Goal: Transaction & Acquisition: Purchase product/service

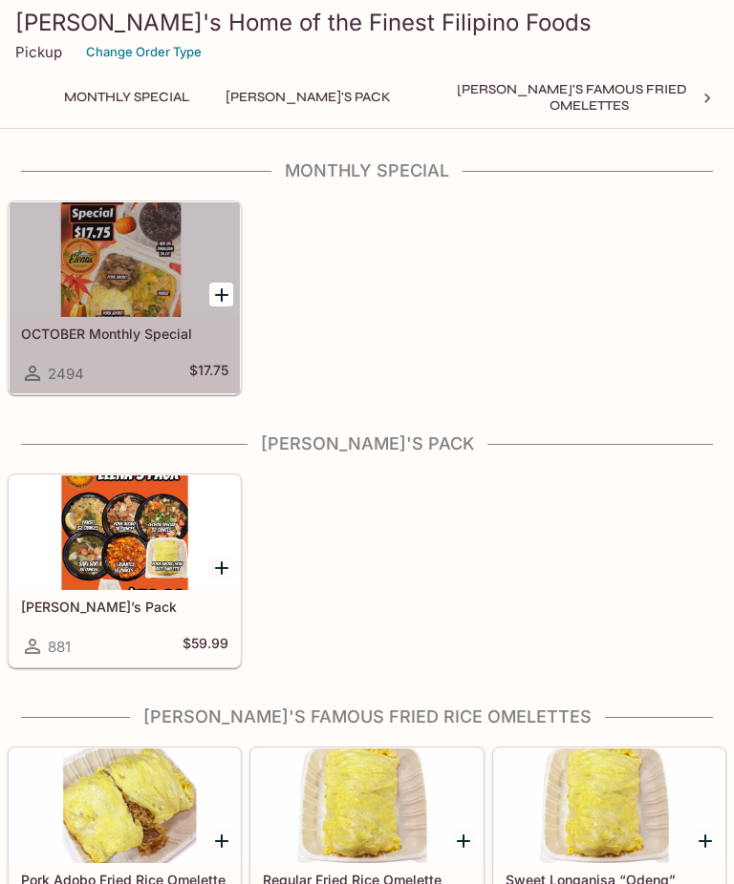
click at [108, 339] on h5 "OCTOBER Monthly Special" at bounding box center [124, 334] width 207 height 16
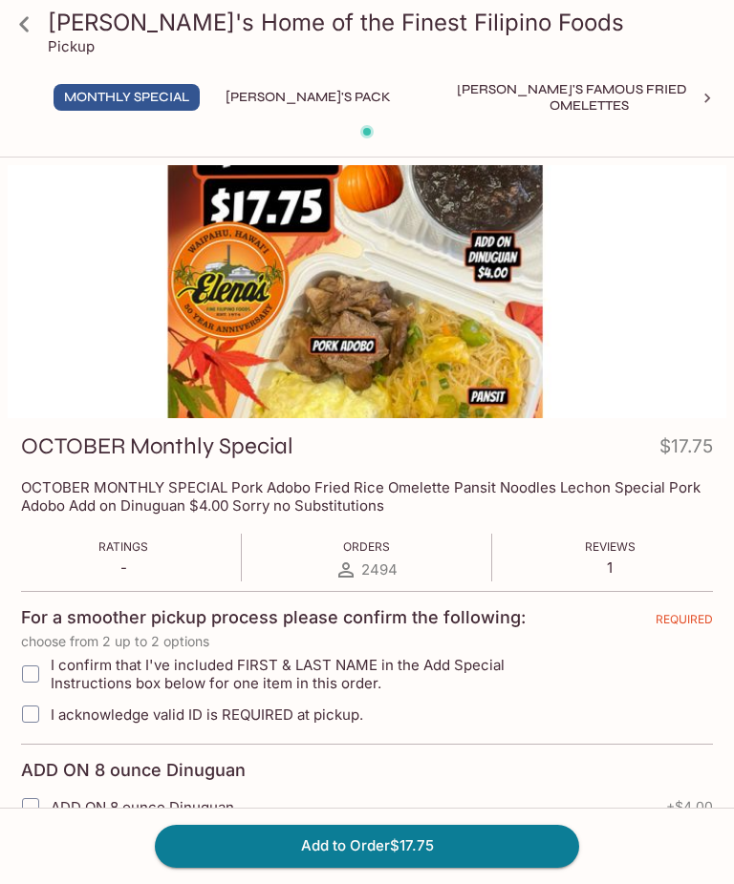
click at [27, 23] on icon at bounding box center [24, 24] width 33 height 33
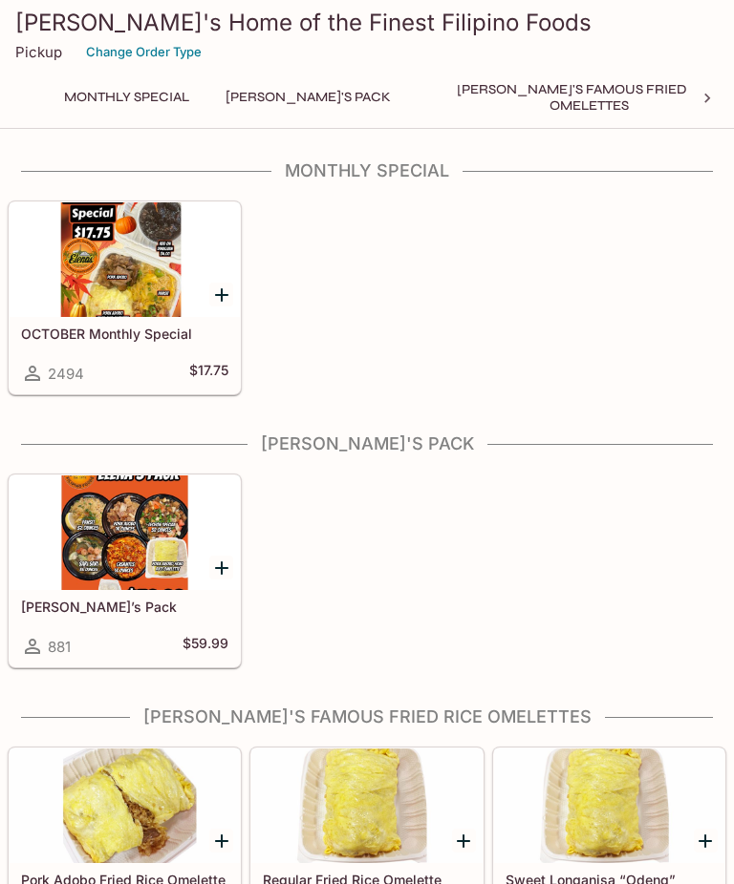
click at [117, 559] on div at bounding box center [125, 533] width 230 height 115
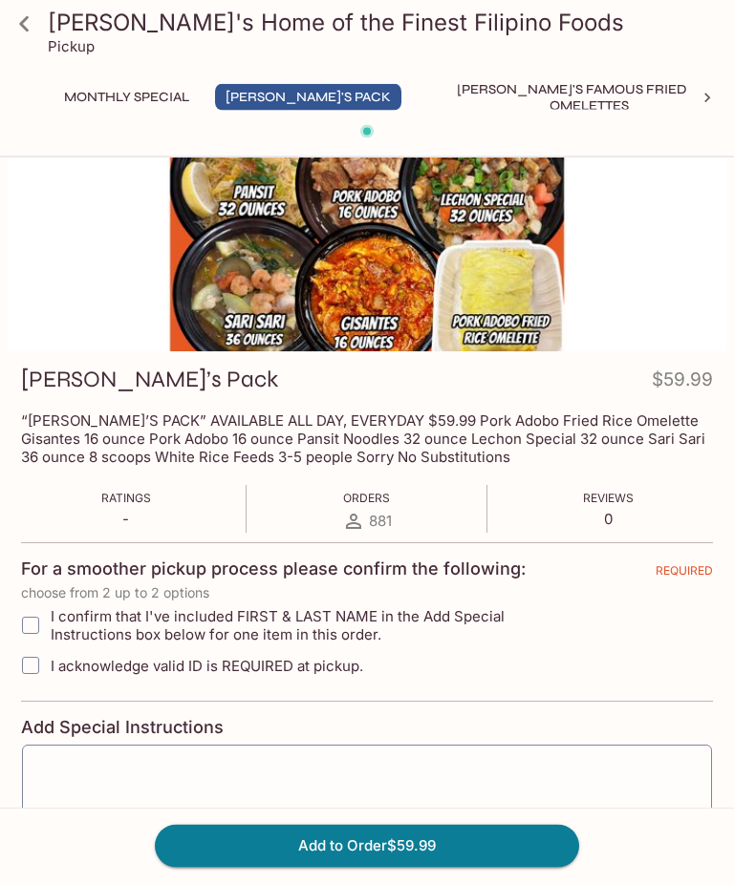
scroll to position [62, 0]
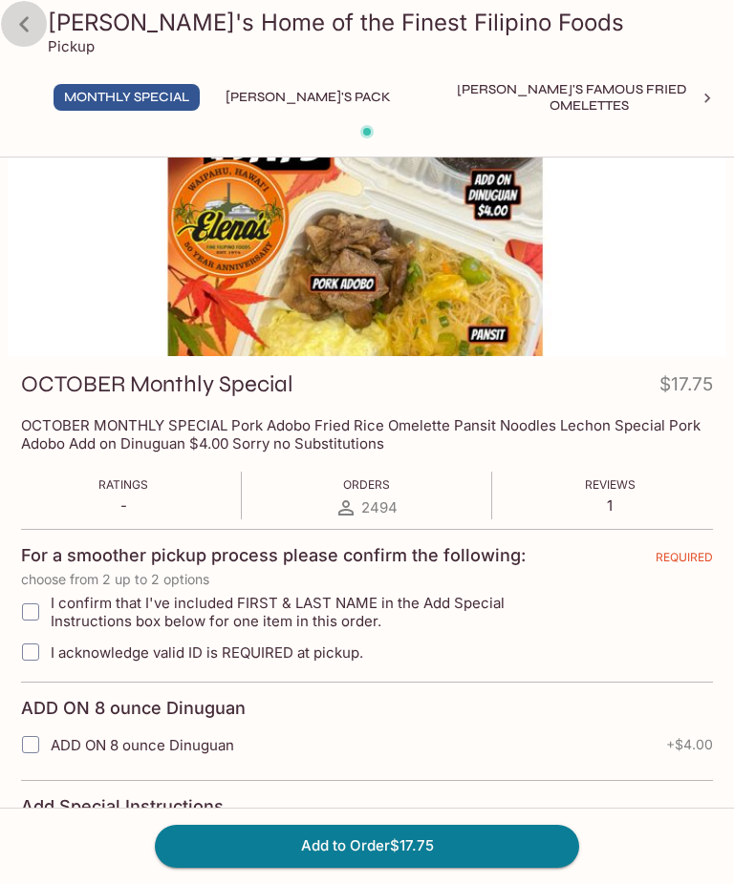
click at [21, 23] on icon at bounding box center [24, 23] width 10 height 15
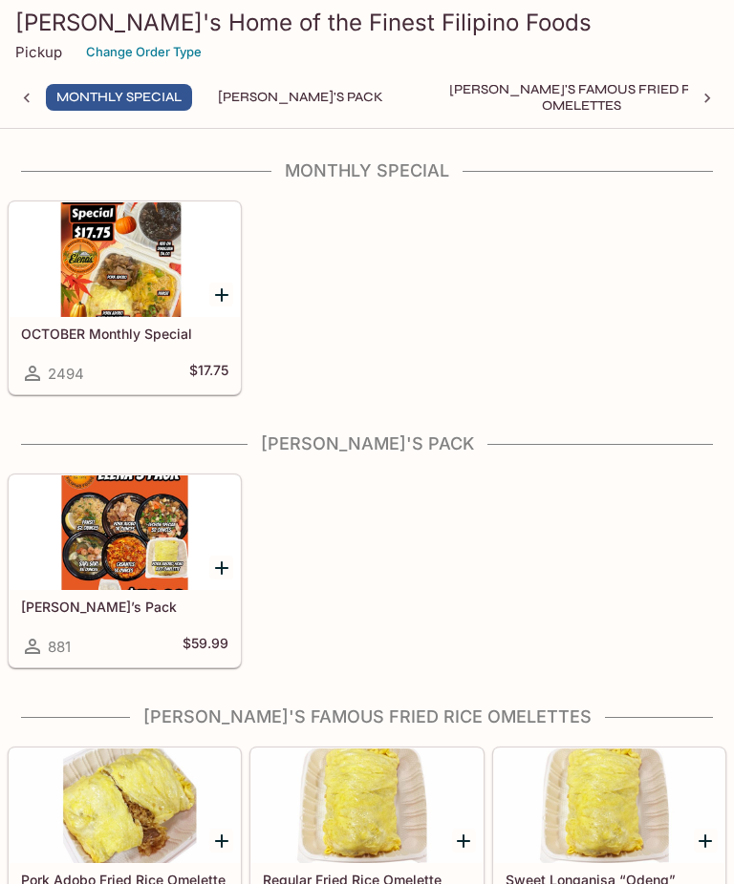
click at [108, 289] on div at bounding box center [125, 259] width 230 height 115
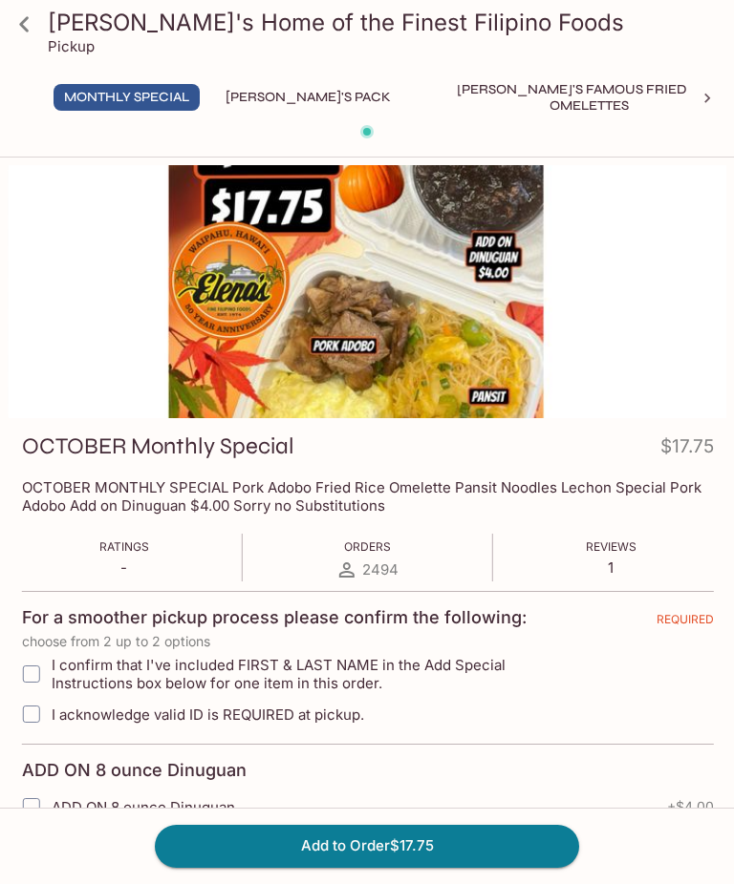
click at [26, 22] on icon at bounding box center [24, 24] width 33 height 33
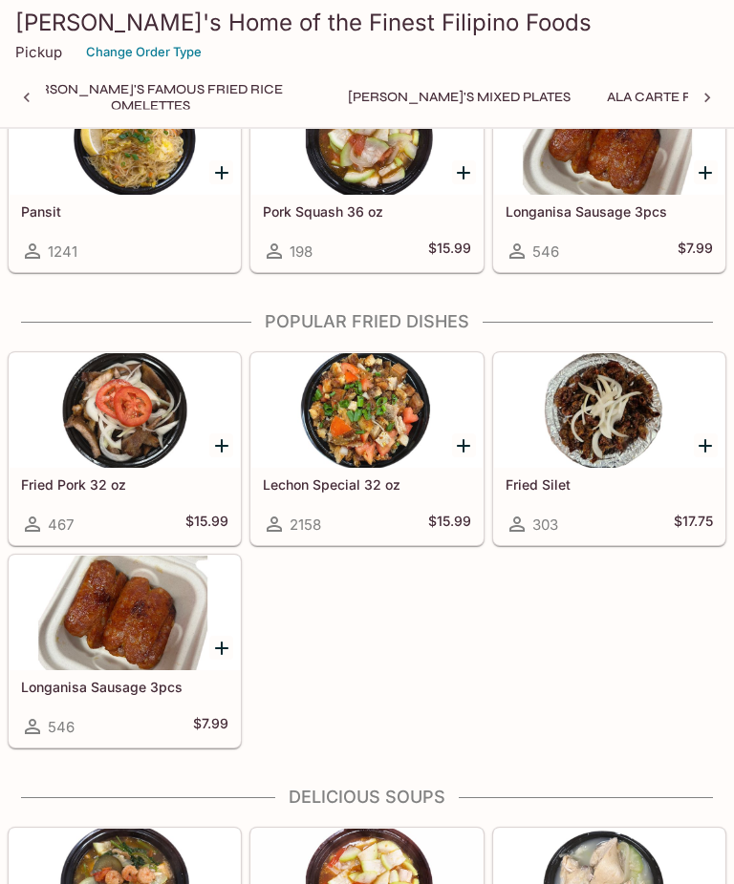
scroll to position [2898, 0]
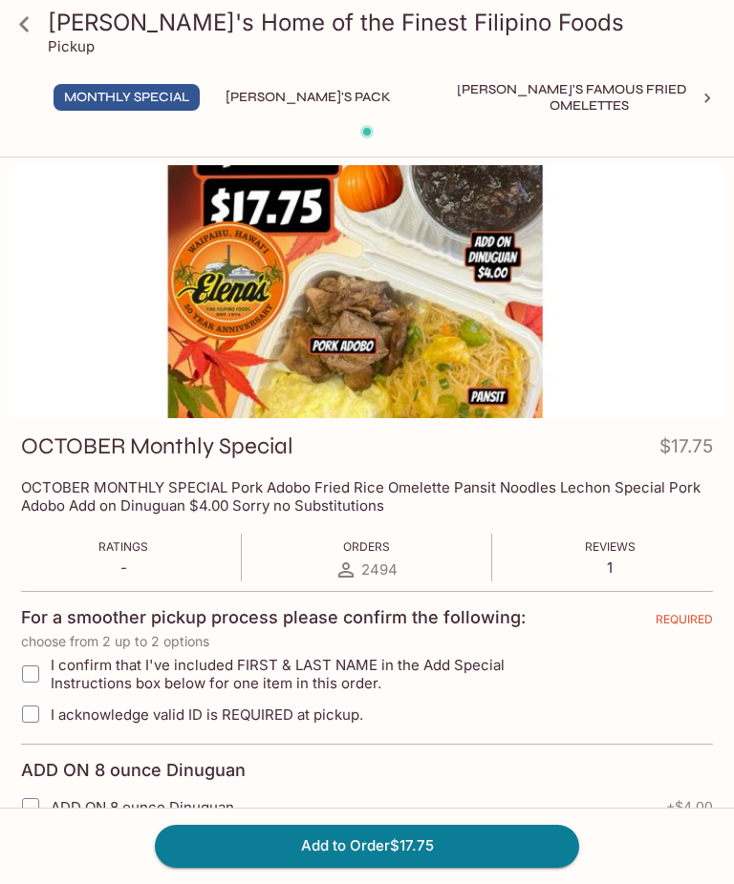
click at [276, 98] on button "[PERSON_NAME]'s Pack" at bounding box center [308, 97] width 186 height 27
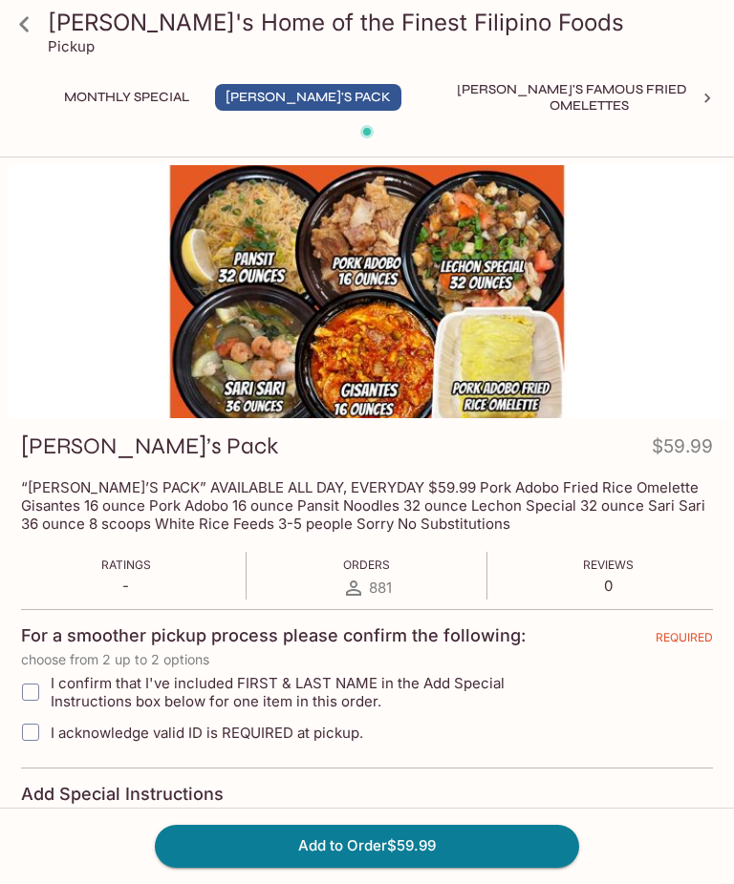
click at [36, 700] on input "I confirm that I've included FIRST & LAST NAME in the Add Special Instructions …" at bounding box center [30, 692] width 38 height 38
checkbox input "true"
click at [34, 742] on input "I acknowledge valid ID is REQUIRED at pickup." at bounding box center [30, 732] width 38 height 38
checkbox input "true"
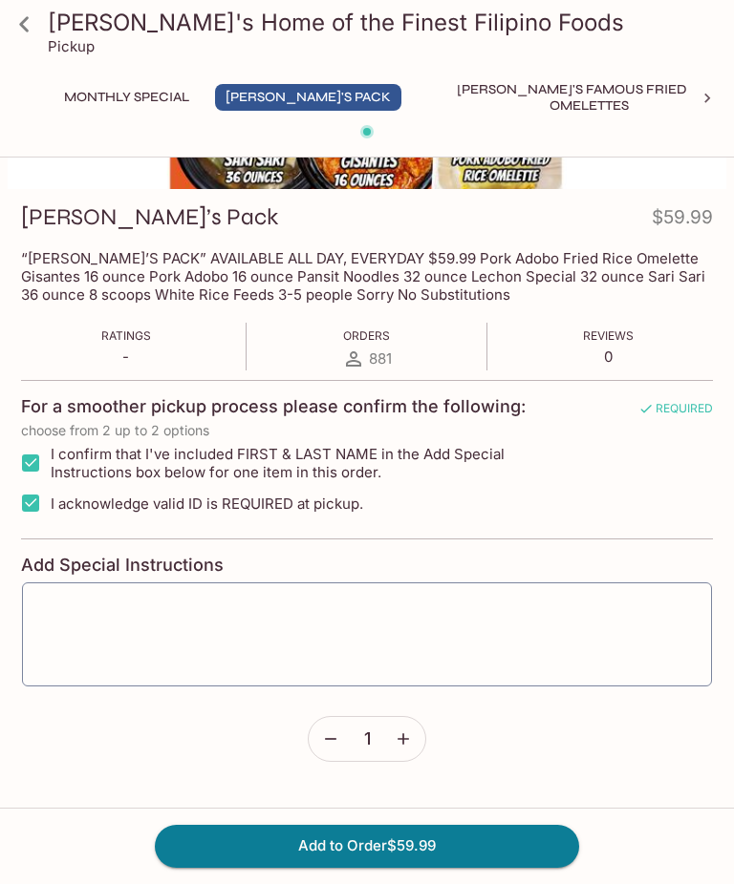
click at [36, 606] on textarea at bounding box center [366, 635] width 663 height 73
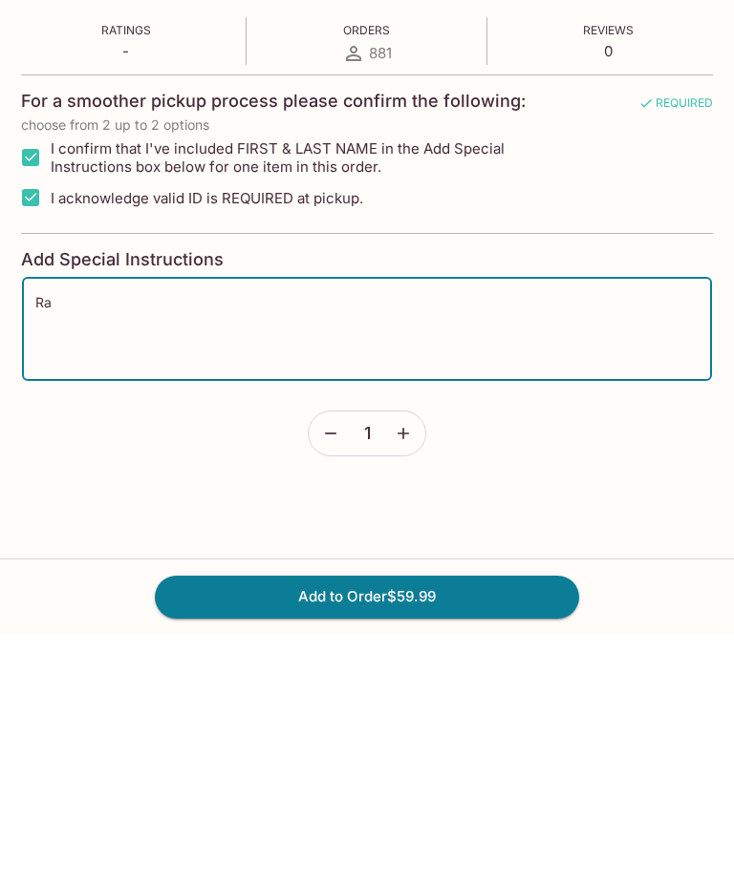
type textarea "R"
click at [35, 428] on input "I acknowledge valid ID is REQUIRED at pickup." at bounding box center [30, 447] width 38 height 38
checkbox input "false"
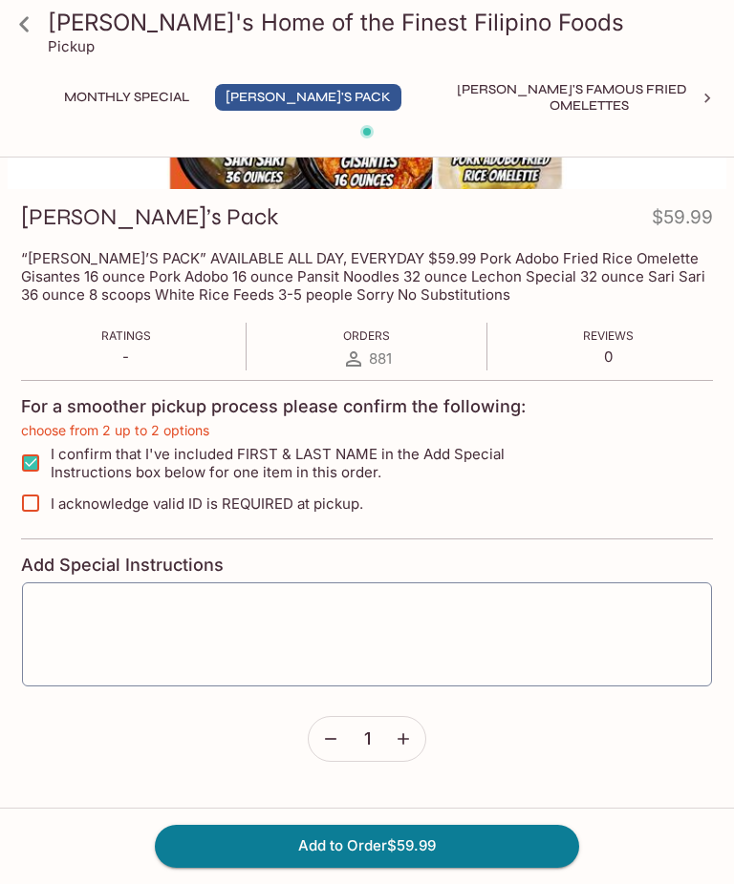
click at [21, 472] on input "I confirm that I've included FIRST & LAST NAME in the Add Special Instructions …" at bounding box center [30, 463] width 38 height 38
checkbox input "false"
